Goal: Participate in discussion: Engage in conversation with other users on a specific topic

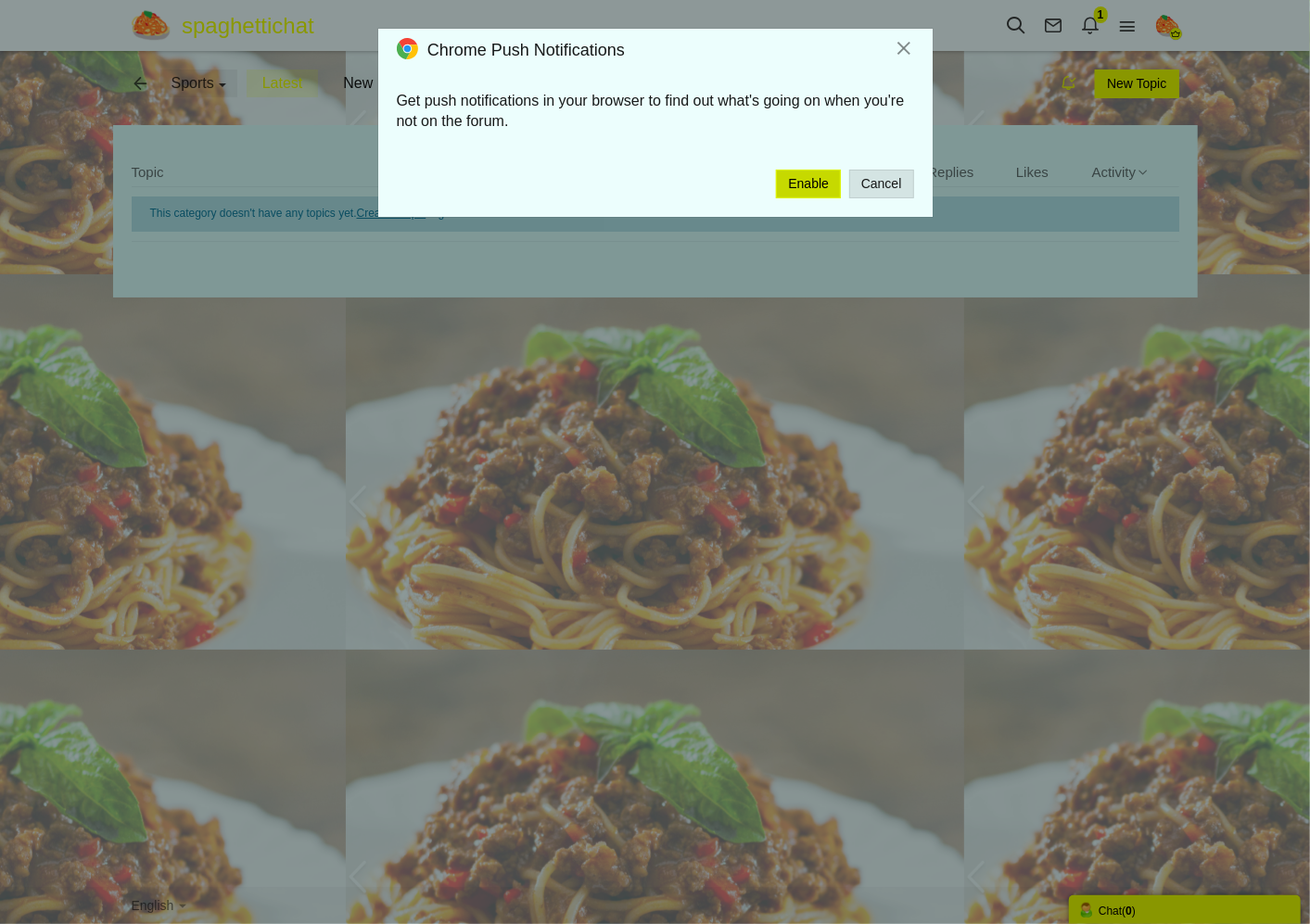
click at [812, 169] on button "Enable" at bounding box center [808, 183] width 65 height 29
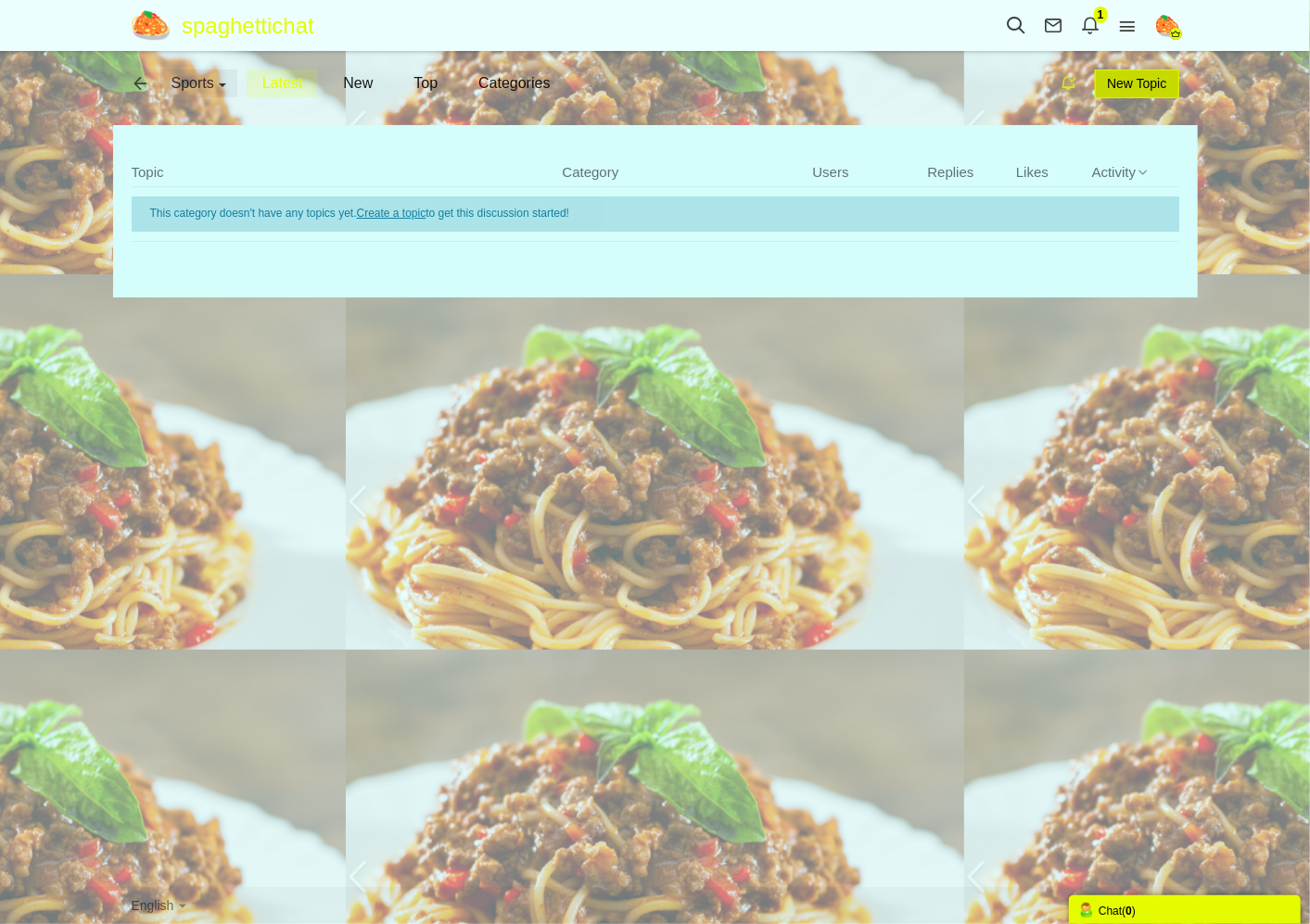
click at [1164, 86] on span "New Topic" at bounding box center [1136, 83] width 59 height 15
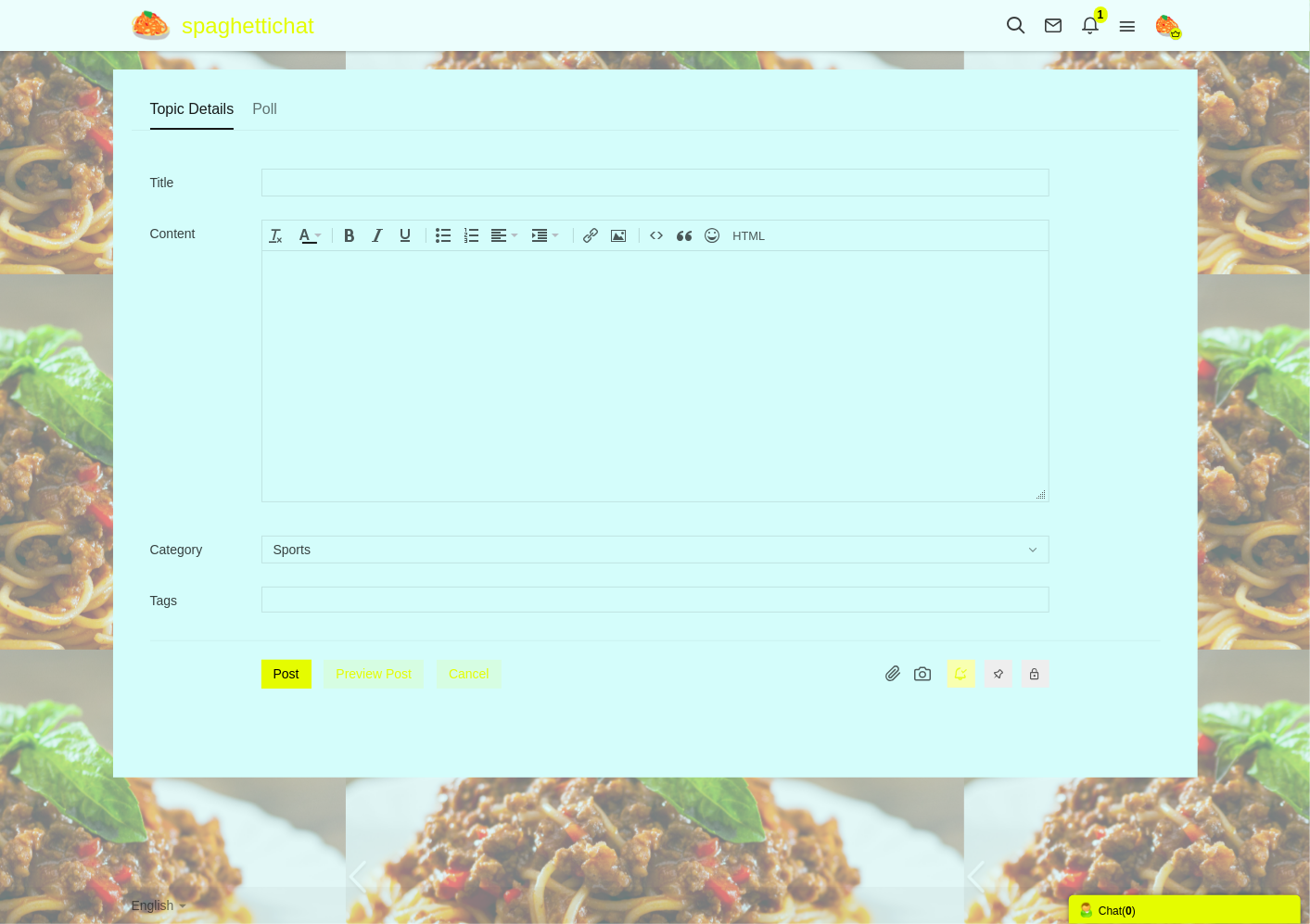
click at [539, 183] on input "text" at bounding box center [655, 182] width 788 height 28
type input "LEBROOOOOOOOOOOOOOOOOOOOOOON"
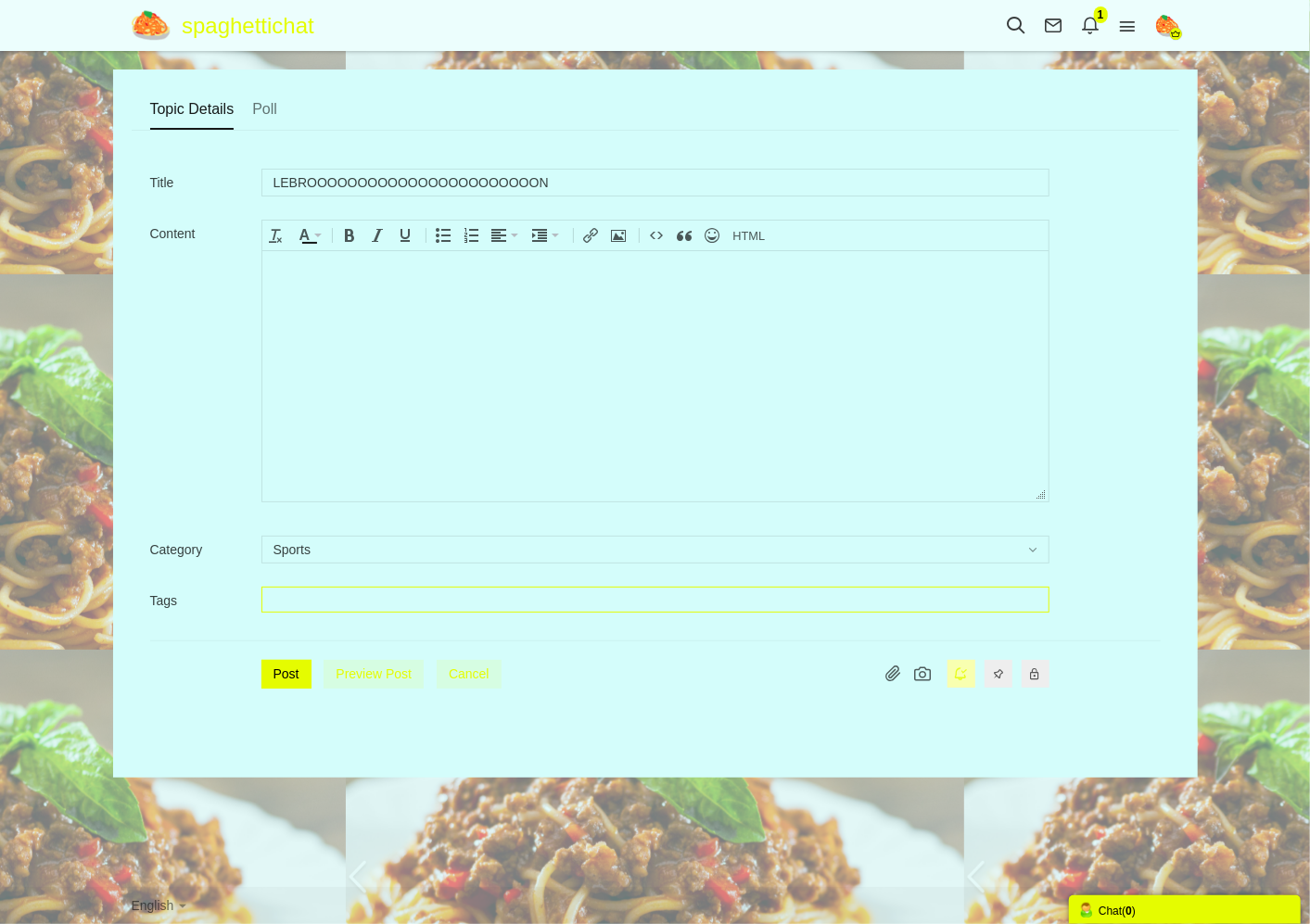
click at [304, 597] on input "text" at bounding box center [654, 599] width 762 height 19
click at [280, 676] on button "Post" at bounding box center [285, 673] width 50 height 29
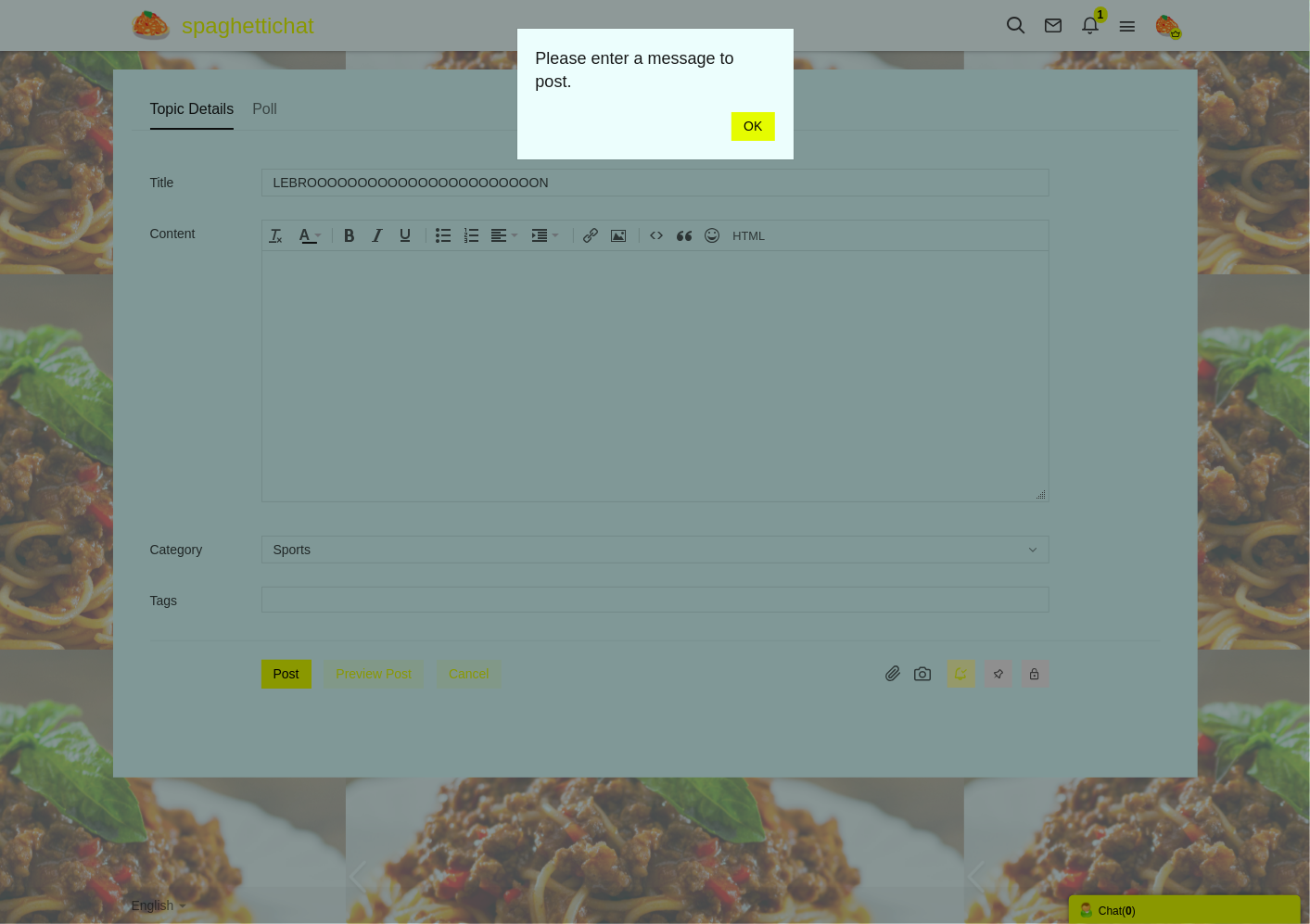
click at [757, 125] on link "OK" at bounding box center [752, 126] width 43 height 29
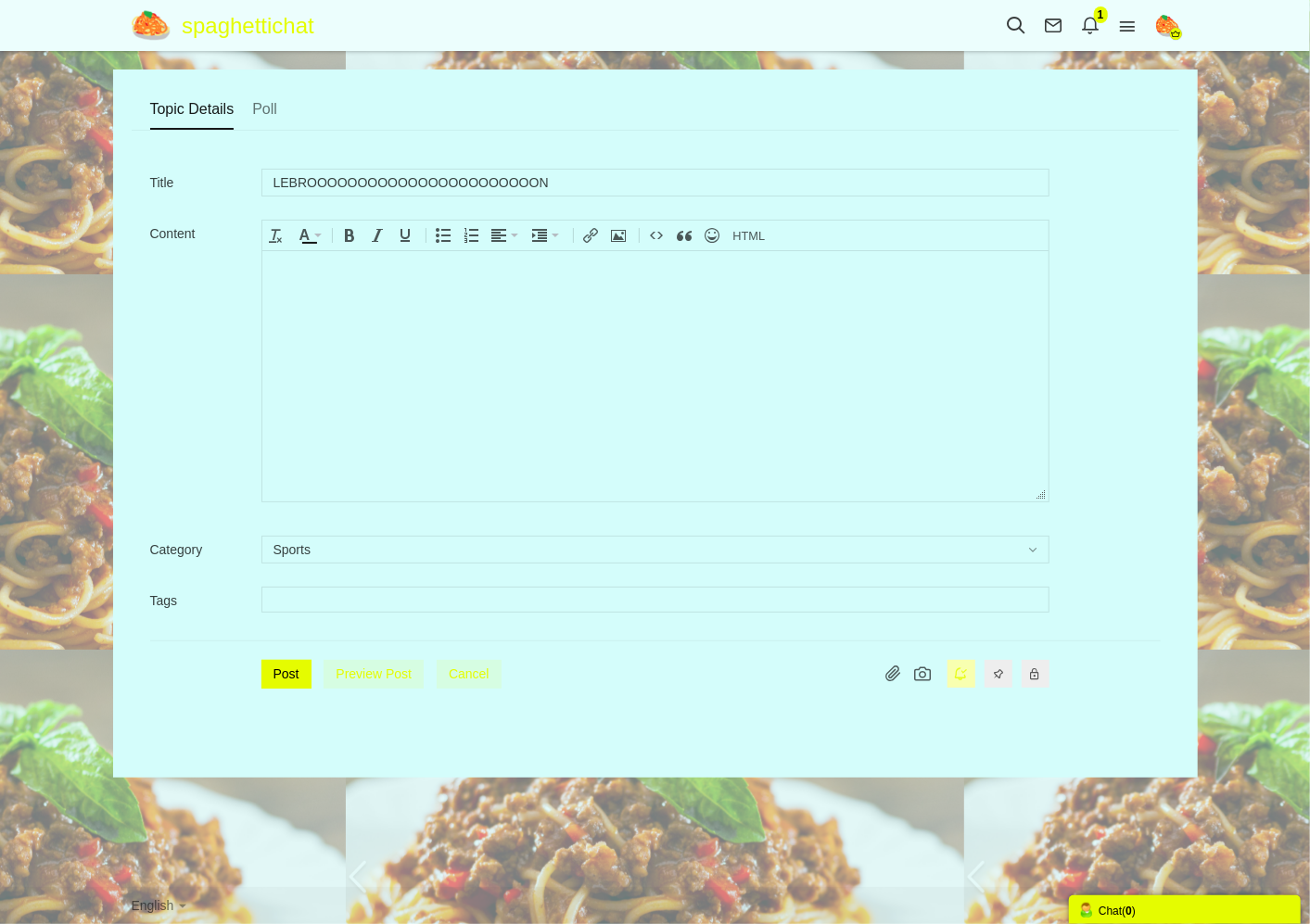
click at [418, 340] on body at bounding box center [654, 374] width 786 height 250
drag, startPoint x: 588, startPoint y: 185, endPoint x: 234, endPoint y: 202, distance: 354.4
click at [181, 185] on div "Title LEBROOOOOOOOOOOOOOOOOOOOOOON" at bounding box center [655, 187] width 1011 height 37
click at [609, 348] on body "To enrich screen reader interactions, please activate Accessibility in Grammarl…" at bounding box center [654, 374] width 786 height 250
click at [284, 686] on button "Post" at bounding box center [285, 673] width 50 height 29
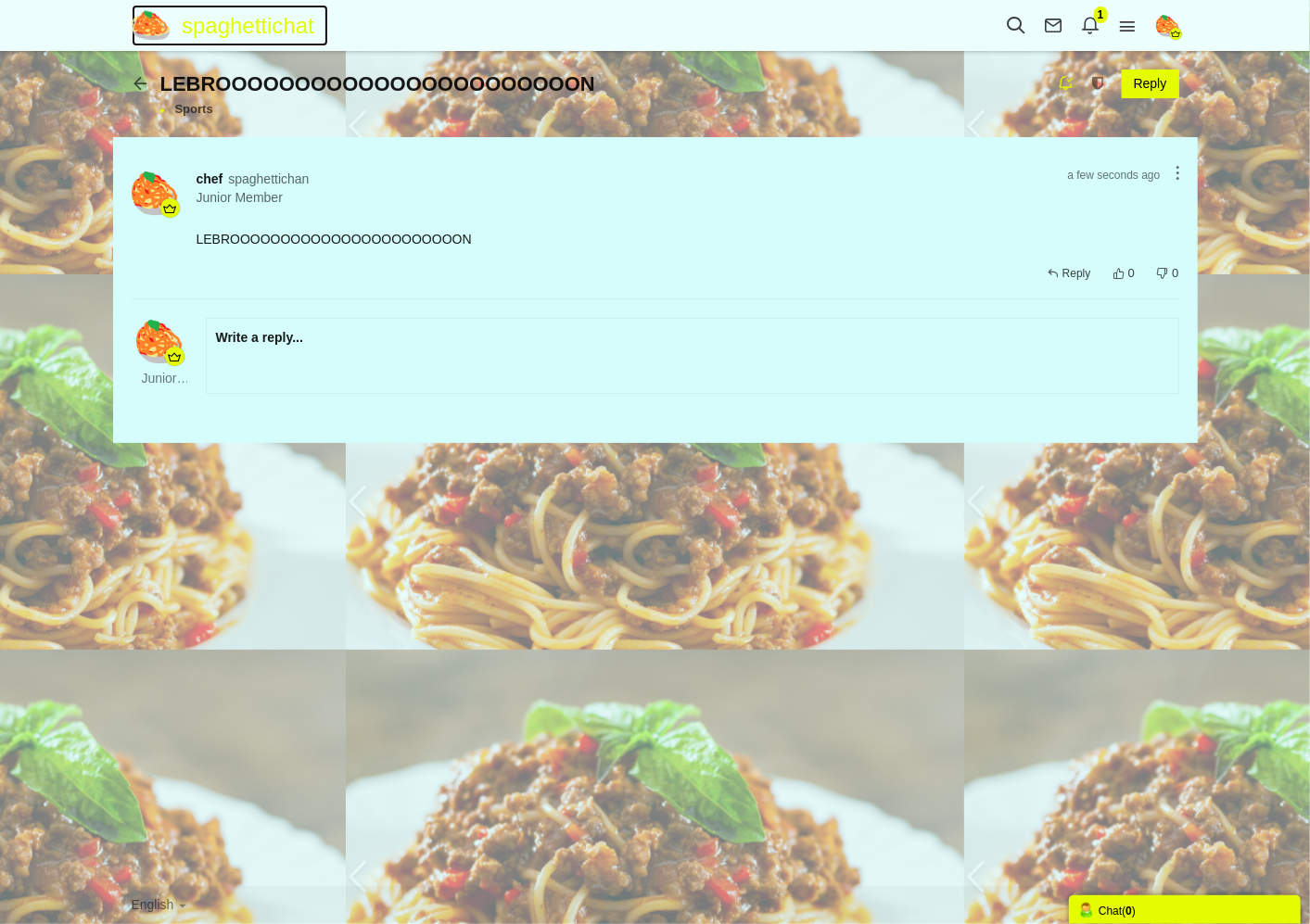
click at [180, 15] on img at bounding box center [157, 25] width 51 height 33
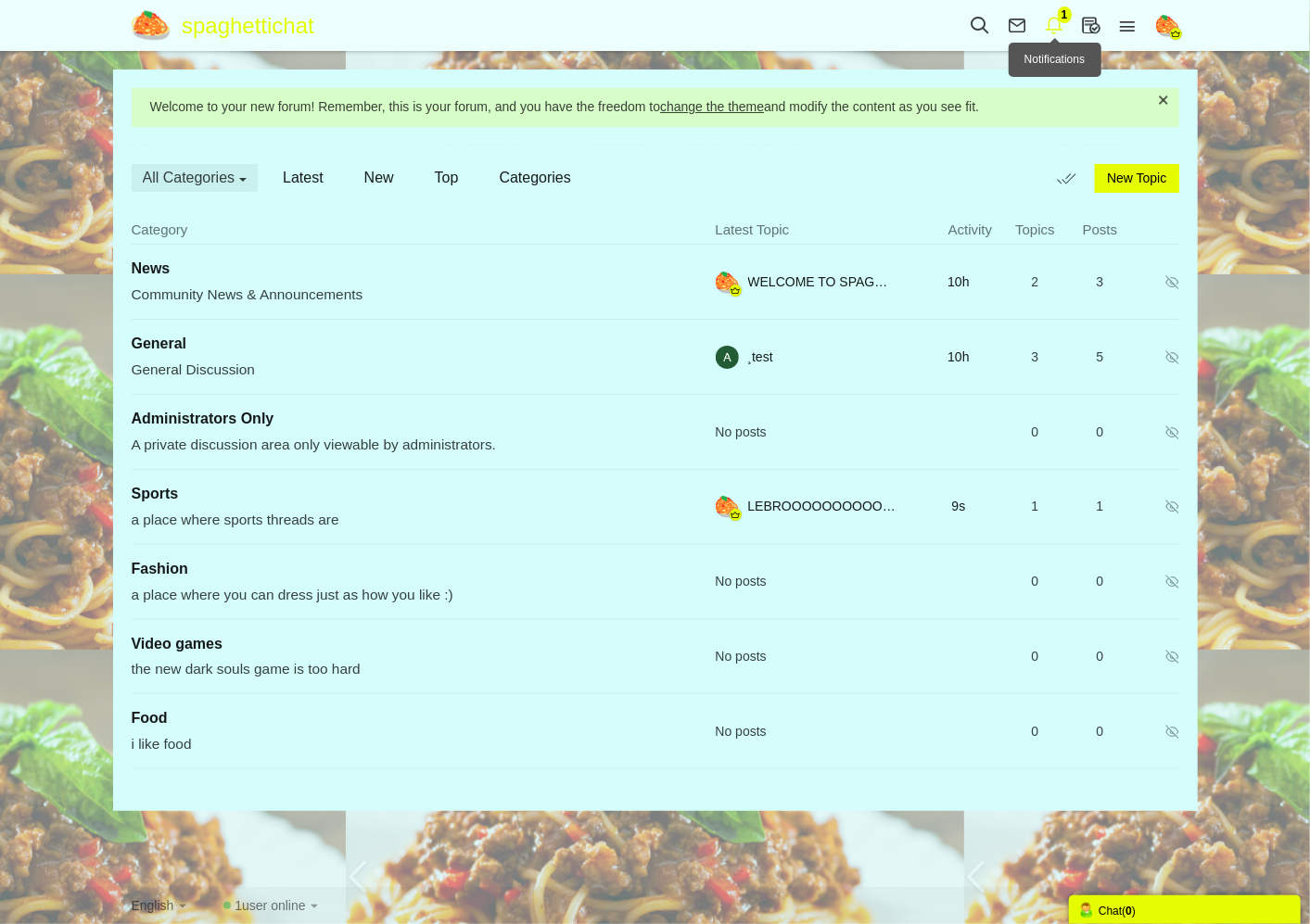
click at [1053, 15] on icon at bounding box center [1055, 25] width 37 height 21
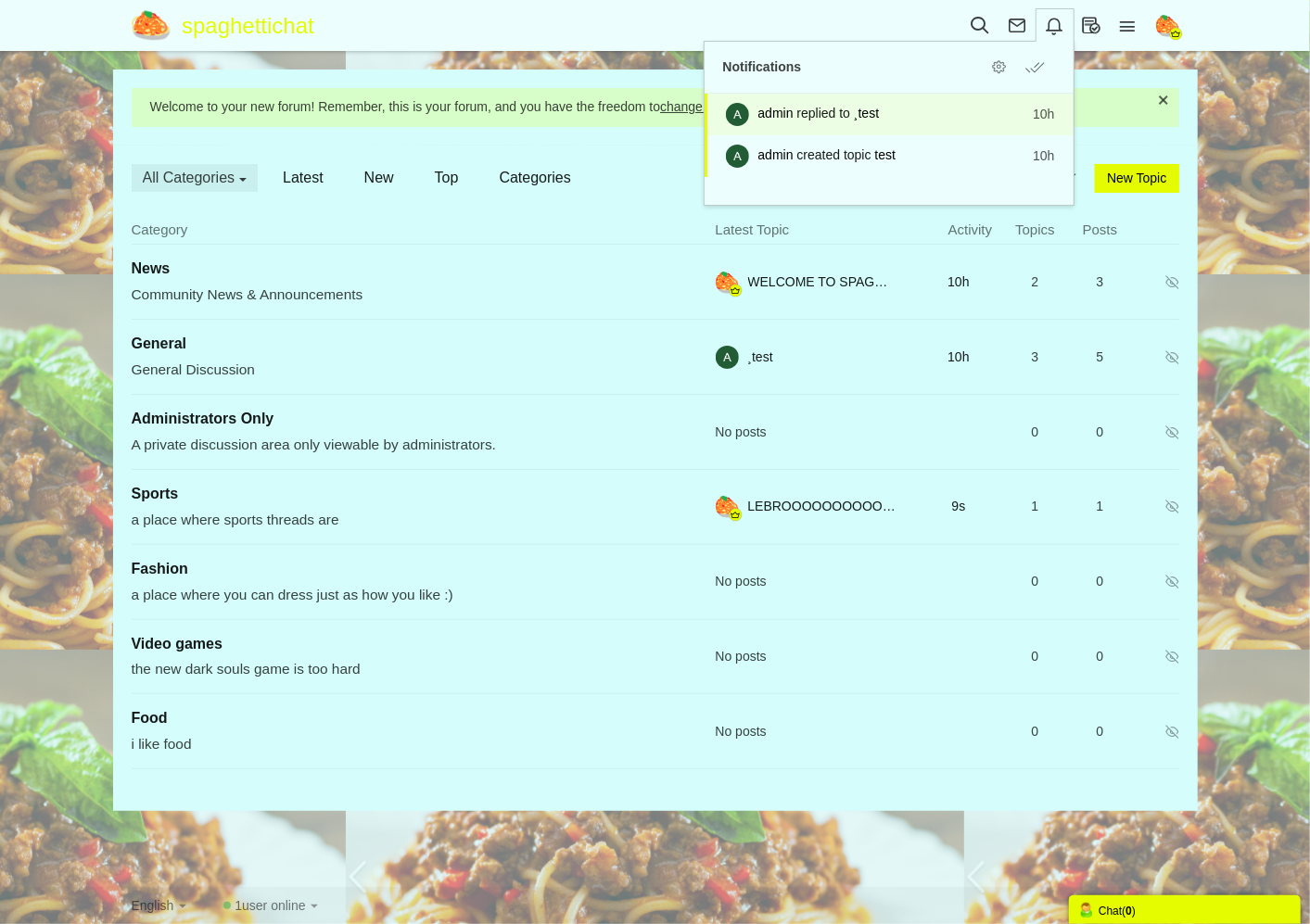
click at [899, 124] on link "admin replied to ¸test 10h" at bounding box center [889, 114] width 369 height 42
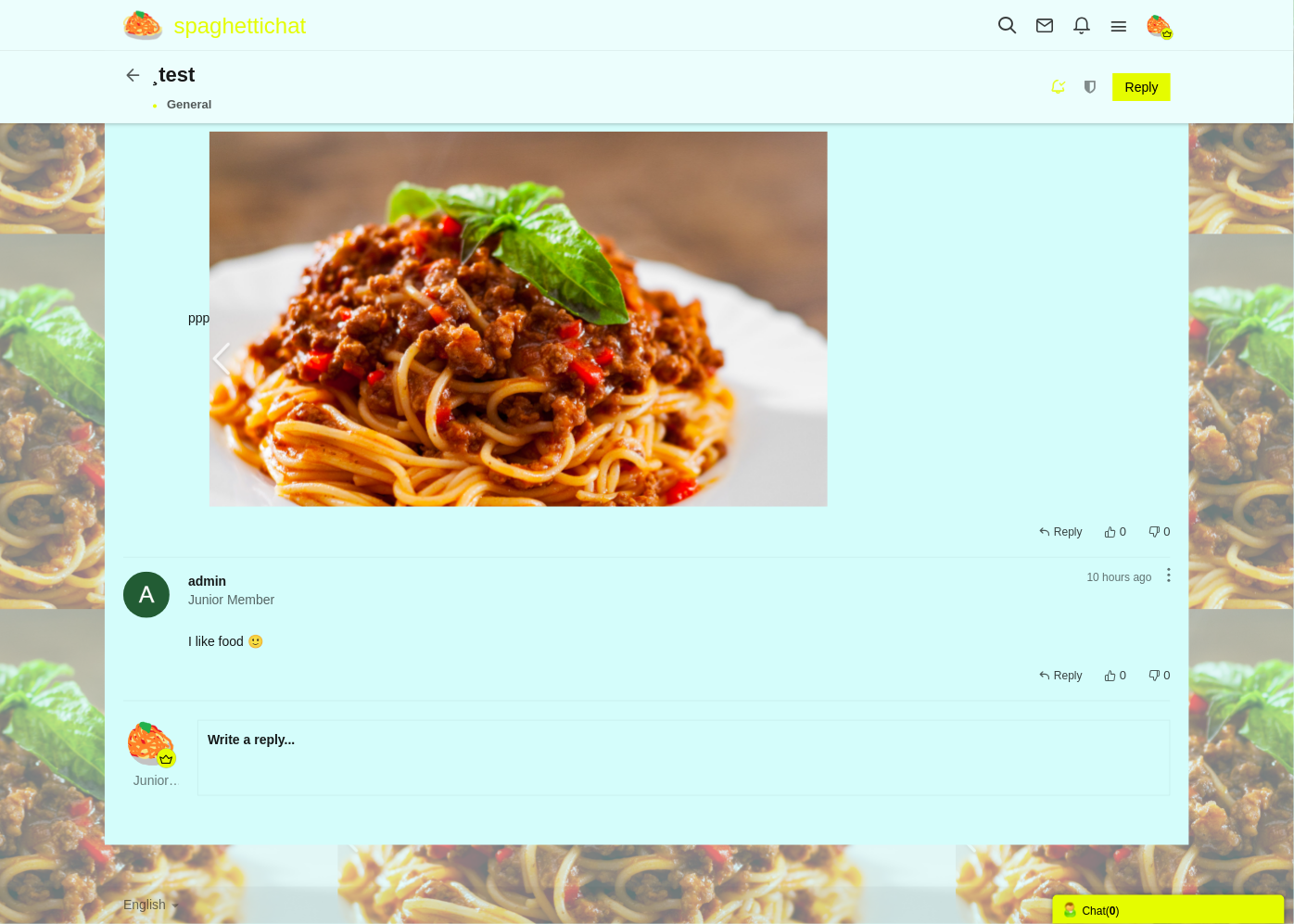
scroll to position [83, 0]
click at [275, 730] on link "Write a reply..." at bounding box center [251, 740] width 87 height 19
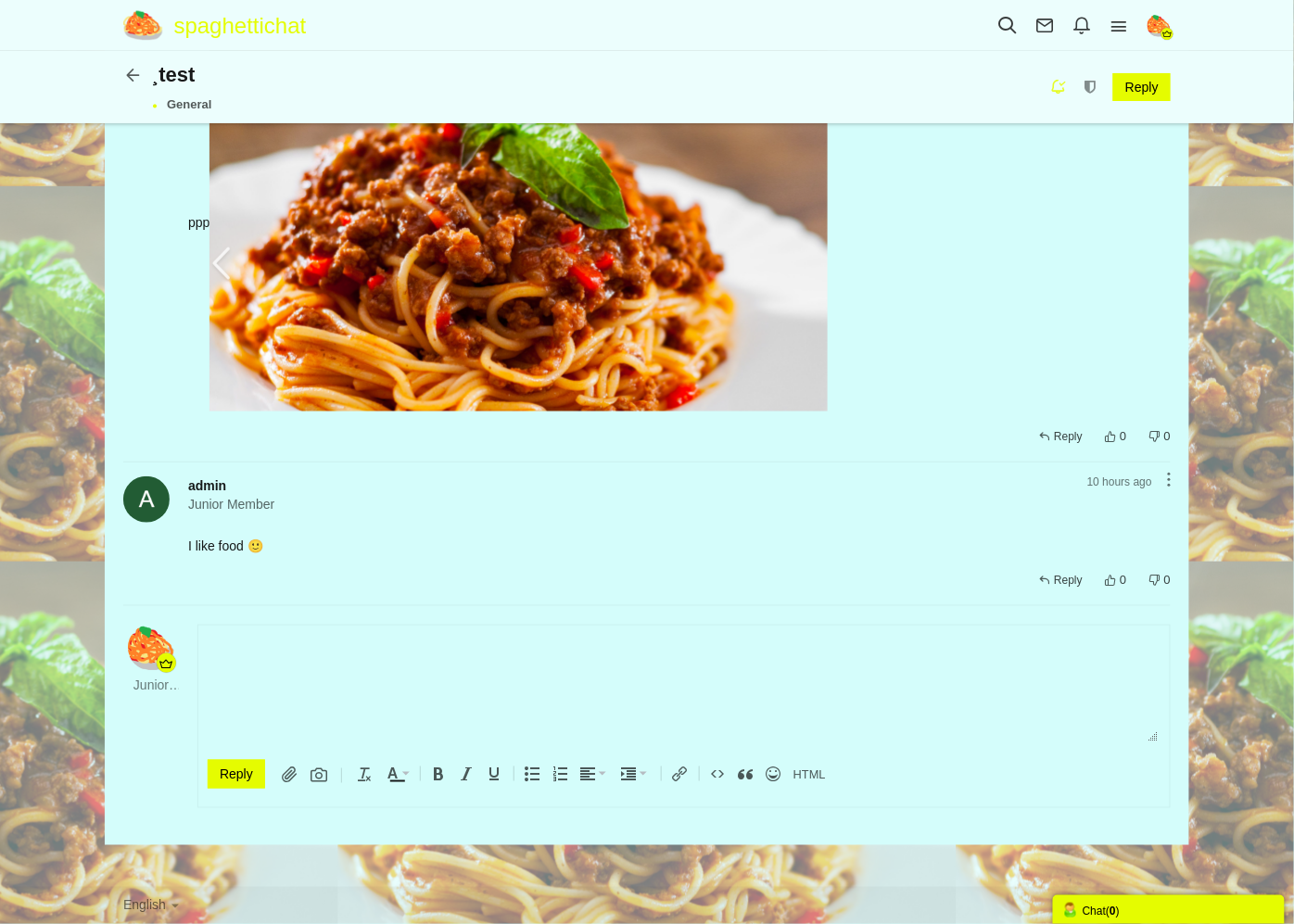
scroll to position [0, 0]
click at [236, 776] on input "Reply" at bounding box center [236, 773] width 57 height 29
